Goal: Find contact information: Find contact information

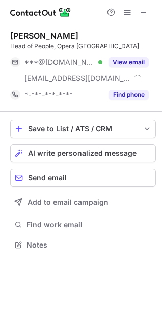
scroll to position [238, 162]
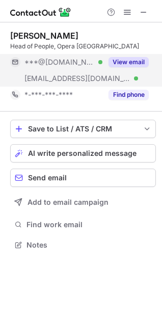
click at [94, 56] on div "***@gmail.com Verified" at bounding box center [56, 62] width 92 height 16
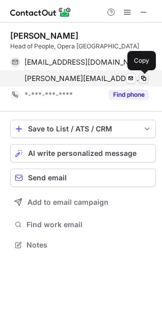
drag, startPoint x: 142, startPoint y: 78, endPoint x: 136, endPoint y: 71, distance: 9.4
click at [143, 77] on span at bounding box center [143, 78] width 8 height 8
